Goal: Find specific page/section: Locate a particular part of the current website

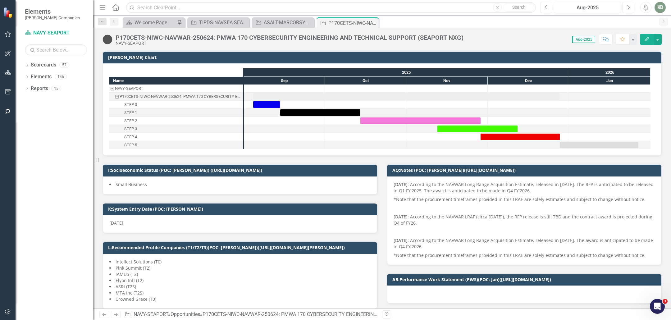
scroll to position [150, 0]
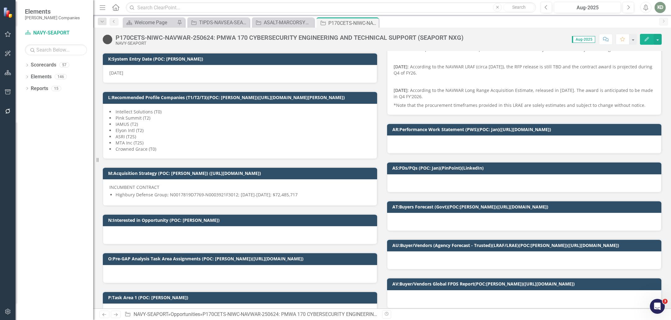
click at [201, 37] on div "P170CETS-NIWC-NAVWAR-250624: PMWA 170 CYBERSECURITY ENGINEERING AND TECHNICAL S…" at bounding box center [290, 37] width 348 height 7
click at [200, 37] on div "P170CETS-NIWC-NAVWAR-250624: PMWA 170 CYBERSECURITY ENGINEERING AND TECHNICAL S…" at bounding box center [290, 37] width 348 height 7
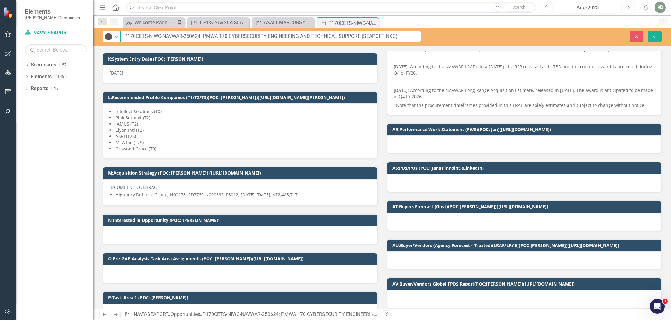
click at [192, 35] on input "P170CETS-NIWC-NAVWAR-250624: PMWA 170 CYBERSECURITY ENGINEERING AND TECHNICAL S…" at bounding box center [270, 37] width 301 height 12
click at [196, 38] on input "P170CETS-NIWC-NAVWAR-250624: PMWA 170 CYBERSECURITY ENGINEERING AND TECHNICAL S…" at bounding box center [270, 37] width 301 height 12
click at [187, 37] on input "P170CETS-NIWC-NAVWAR-250624: PMWA 170 CYBERSECURITY ENGINEERING AND TECHNICAL S…" at bounding box center [270, 37] width 301 height 12
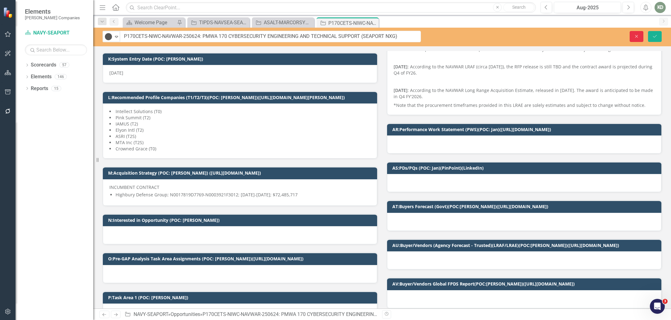
click at [640, 41] on button "Close" at bounding box center [637, 36] width 14 height 11
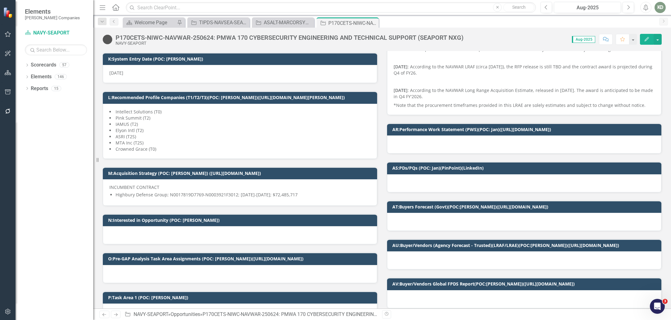
click at [267, 43] on div "NAVY-SEAPORT" at bounding box center [290, 43] width 348 height 5
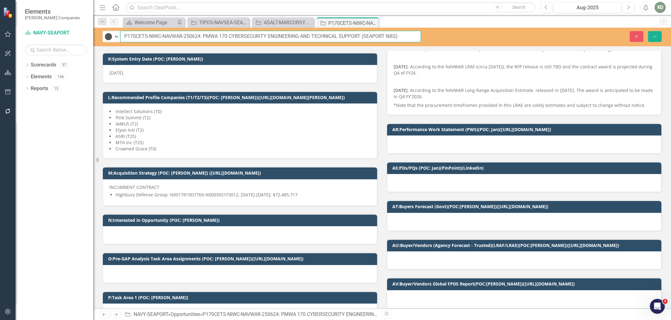
click at [267, 40] on input "P170CETS-NIWC-NAVWAR-250624: PMWA 170 CYBERSECURITY ENGINEERING AND TECHNICAL S…" at bounding box center [270, 37] width 301 height 12
click at [631, 39] on button "Close" at bounding box center [637, 36] width 14 height 11
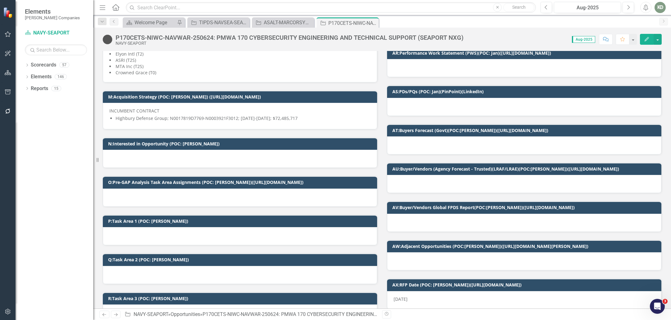
scroll to position [228, 0]
